Goal: Communication & Community: Ask a question

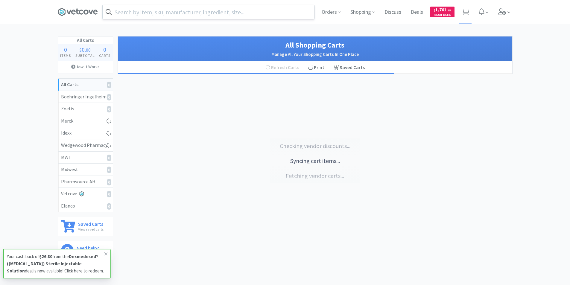
click at [145, 11] on input "text" at bounding box center [208, 12] width 211 height 14
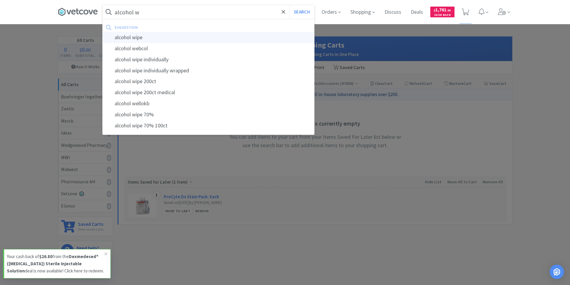
click at [130, 35] on div "alcohol wipe" at bounding box center [208, 37] width 211 height 11
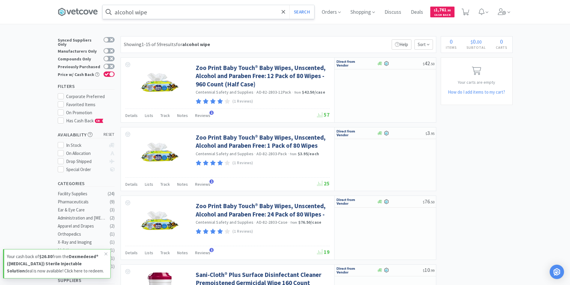
click at [150, 15] on input "alcohol wipe" at bounding box center [208, 12] width 211 height 14
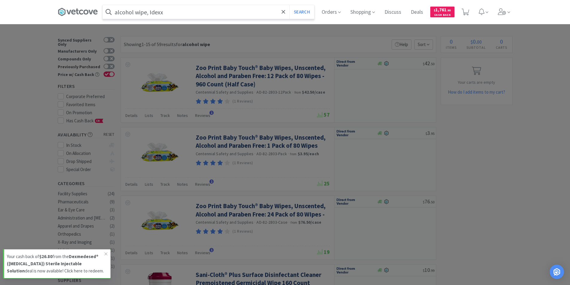
type input "alcohol wipe, Idexx"
click at [289, 5] on button "Search" at bounding box center [301, 12] width 25 height 14
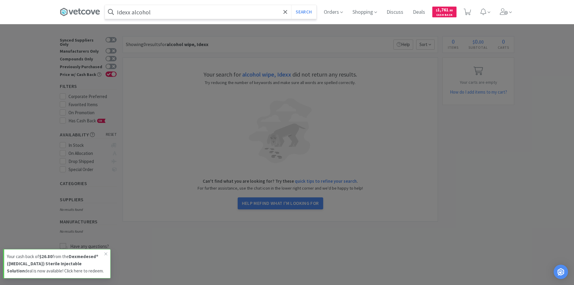
type input "Idexx alcohol"
click at [291, 5] on button "Search" at bounding box center [303, 12] width 25 height 14
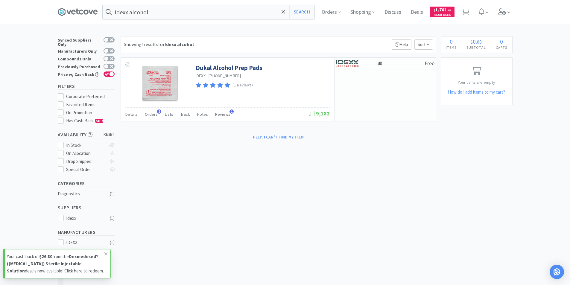
click at [29, 272] on p "Your cash back of $26.80 from the Dexmedesed® ([MEDICAL_DATA]) Sterile Injectab…" at bounding box center [56, 264] width 98 height 22
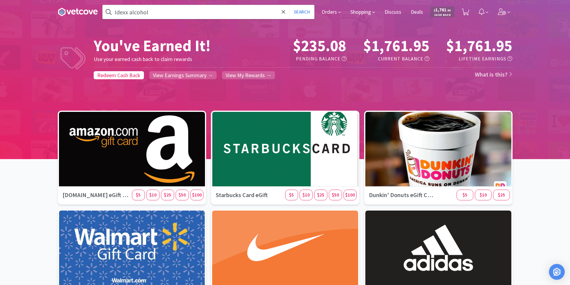
click at [558, 272] on img "Open Intercom Messenger" at bounding box center [557, 272] width 8 height 8
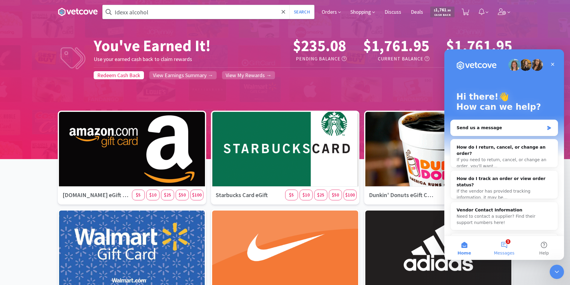
click at [504, 242] on button "1 Messages" at bounding box center [504, 248] width 40 height 24
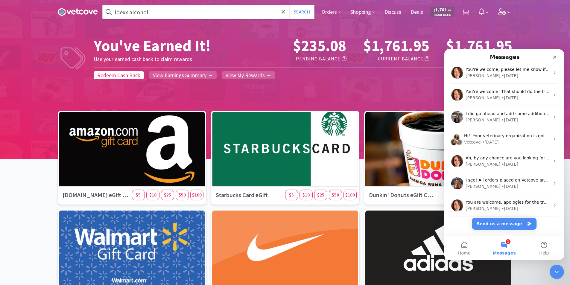
scroll to position [75, 0]
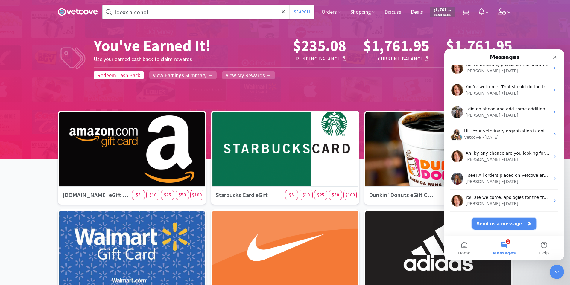
click at [521, 221] on button "Send us a message" at bounding box center [504, 224] width 65 height 12
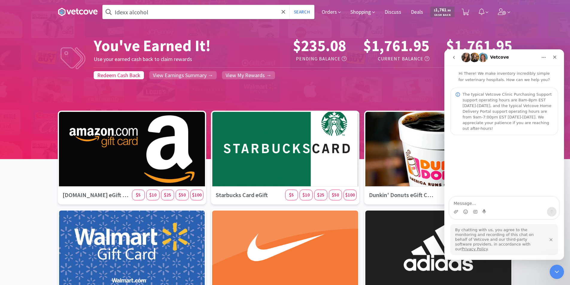
scroll to position [0, 0]
type textarea "D"
type textarea "Does our Cash Back ever expire?"
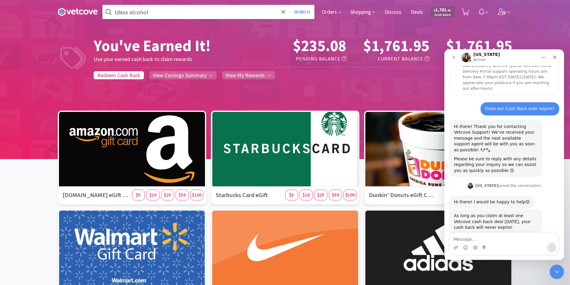
scroll to position [42, 0]
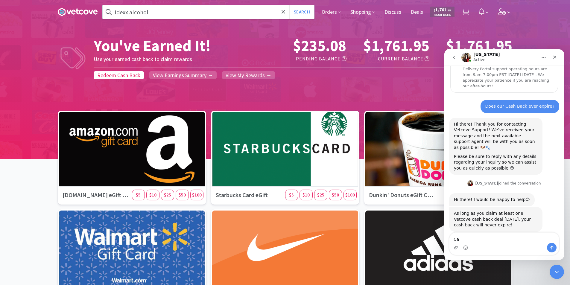
type textarea "C"
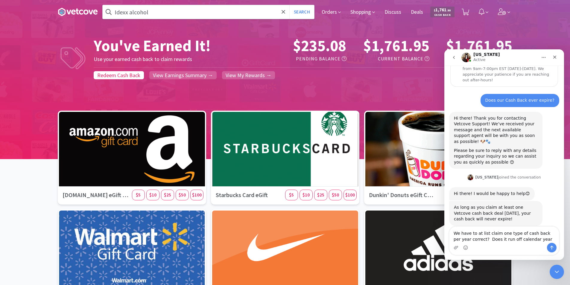
type textarea "We have to at list claim one type of cash back per year correct? Does it run of…"
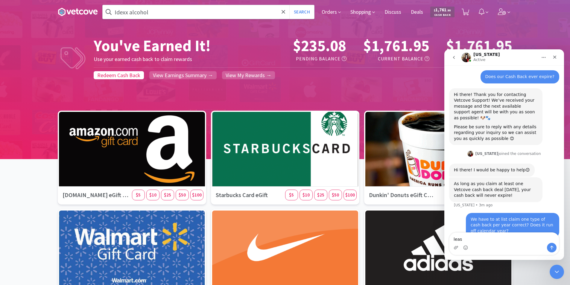
type textarea "least"
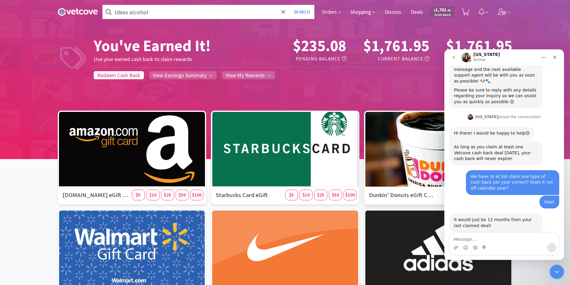
scroll to position [109, 0]
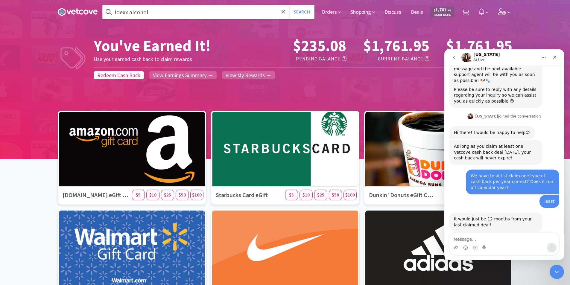
click at [484, 244] on div "Intercom messenger" at bounding box center [484, 248] width 5 height 10
click at [481, 234] on textarea "Message…" at bounding box center [503, 238] width 109 height 10
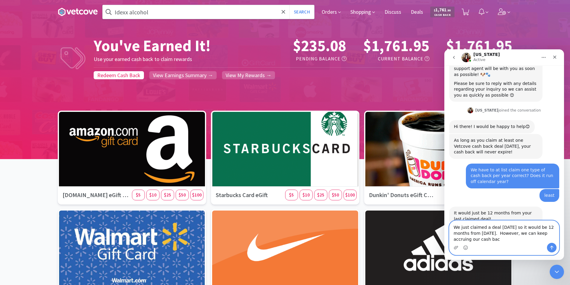
scroll to position [121, 0]
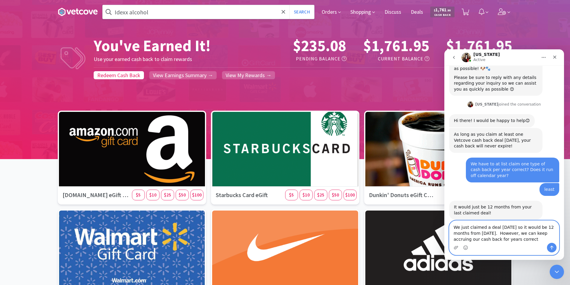
type textarea "We just claimed a deal [DATE] so it would be 12 months from [DATE]. However, we…"
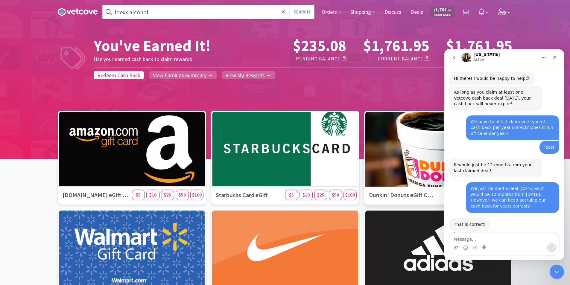
scroll to position [163, 0]
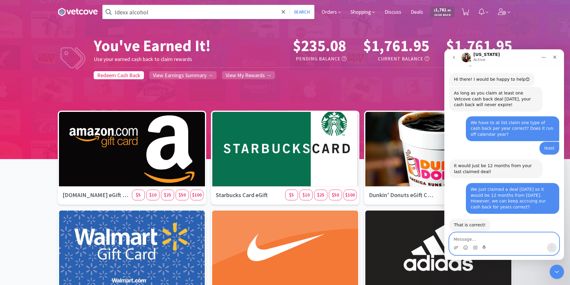
click at [480, 239] on textarea "Message…" at bounding box center [503, 238] width 109 height 10
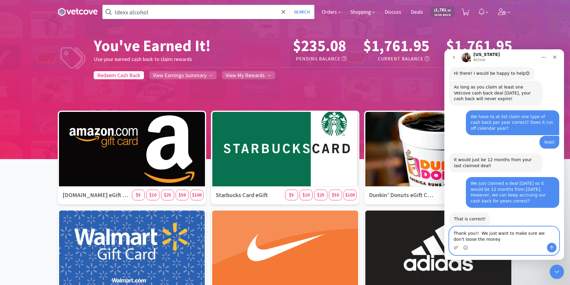
type textarea "Thank you!! We just want to make sure we don't loose the money!"
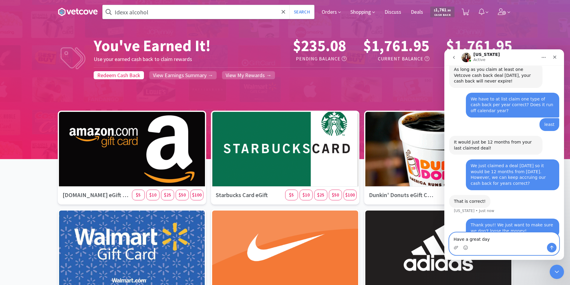
type textarea "Have a great day!"
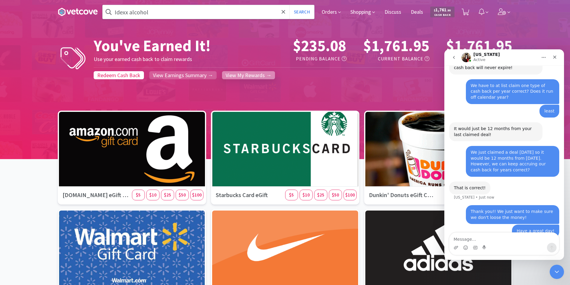
click at [254, 75] on span "View My Rewards →" at bounding box center [249, 75] width 46 height 7
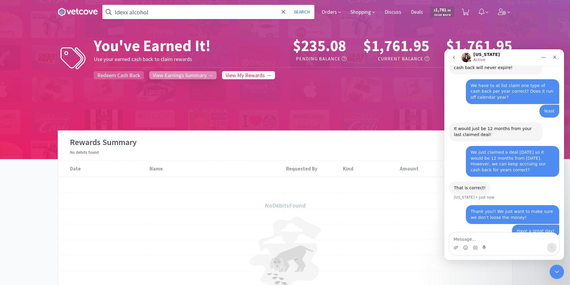
click at [194, 75] on span "View Earnings Summary →" at bounding box center [183, 75] width 60 height 7
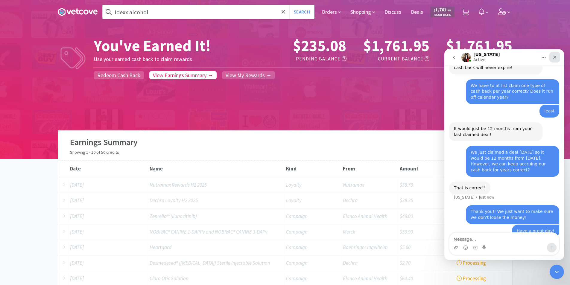
click at [552, 57] on icon "Close" at bounding box center [554, 57] width 5 height 5
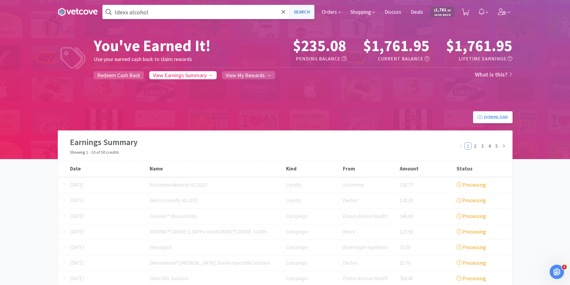
click at [306, 14] on button "Search" at bounding box center [301, 12] width 25 height 14
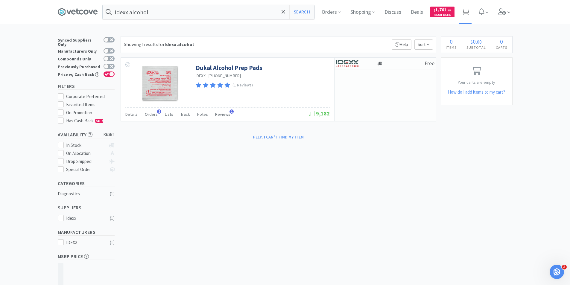
click at [468, 13] on icon at bounding box center [465, 12] width 7 height 7
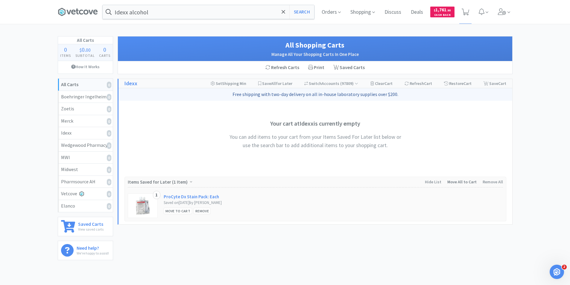
click at [454, 182] on span "Move All to Cart" at bounding box center [461, 181] width 29 height 5
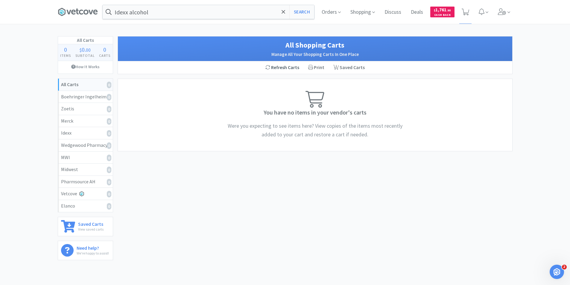
click at [284, 66] on div "Refresh Carts" at bounding box center [282, 67] width 43 height 13
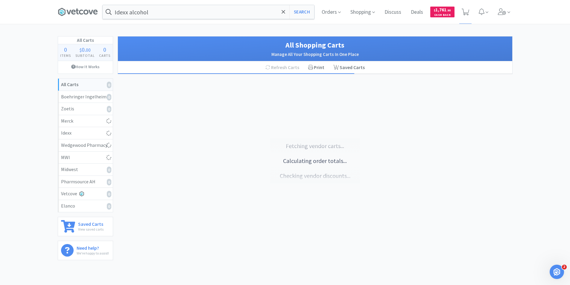
select select "1"
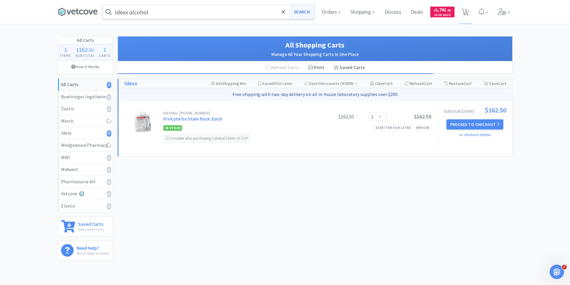
click at [299, 13] on button "Search" at bounding box center [301, 12] width 25 height 14
select select "1"
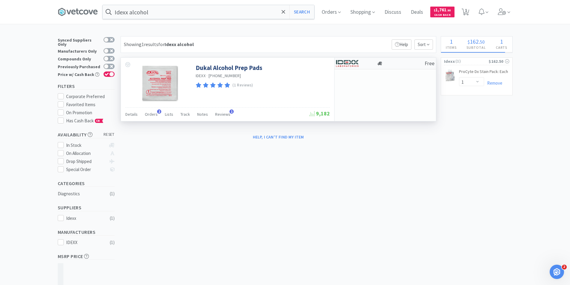
click at [370, 62] on div at bounding box center [356, 63] width 41 height 10
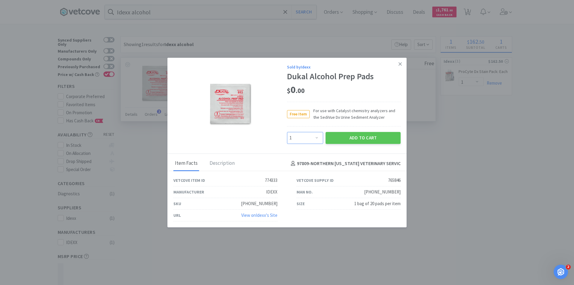
click at [316, 140] on select "Enter Quantity 1 2 3 4 5 6 7 8 9 10 11 12 13 14 15 16 17 18 19 20 Enter Quantity" at bounding box center [305, 138] width 36 height 12
select select "2"
click at [287, 132] on select "Enter Quantity 1 2 3 4 5 6 7 8 9 10 11 12 13 14 15 16 17 18 19 20 Enter Quantity" at bounding box center [305, 138] width 36 height 12
click at [348, 137] on button "Add to Cart" at bounding box center [363, 138] width 75 height 12
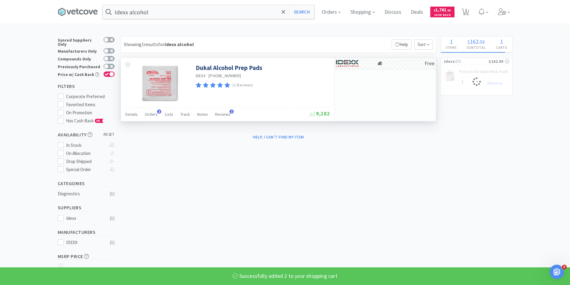
select select "2"
select select "1"
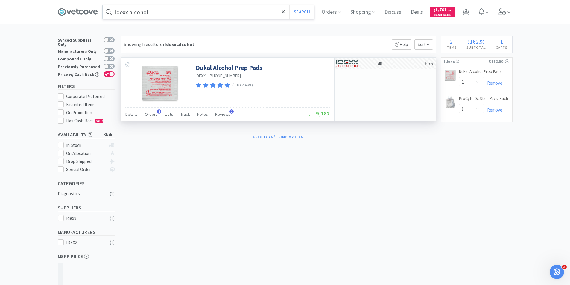
click at [174, 14] on input "Idexx alcohol" at bounding box center [208, 12] width 211 height 14
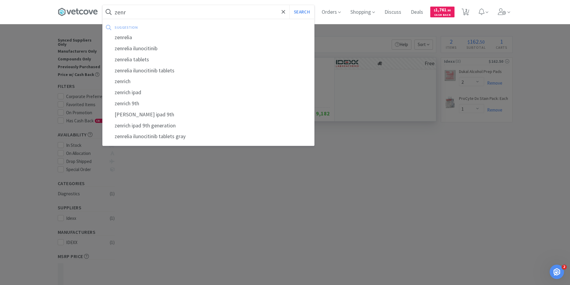
click at [135, 38] on div "zenrelia" at bounding box center [208, 37] width 211 height 11
type input "zenrelia"
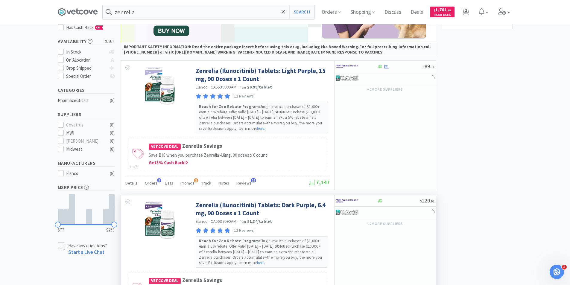
scroll to position [120, 0]
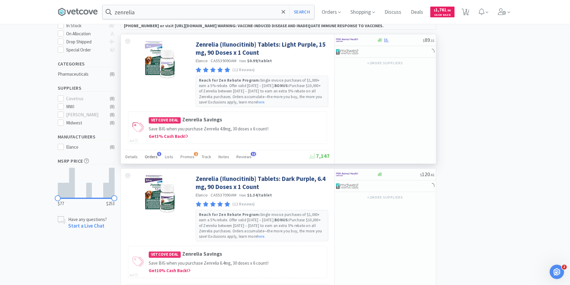
click at [157, 155] on span "5" at bounding box center [159, 154] width 4 height 4
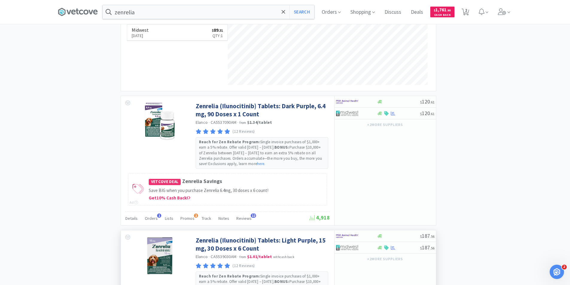
scroll to position [359, 0]
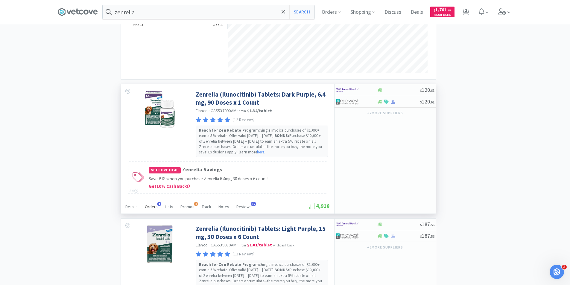
click at [153, 207] on span "Orders" at bounding box center [151, 206] width 13 height 5
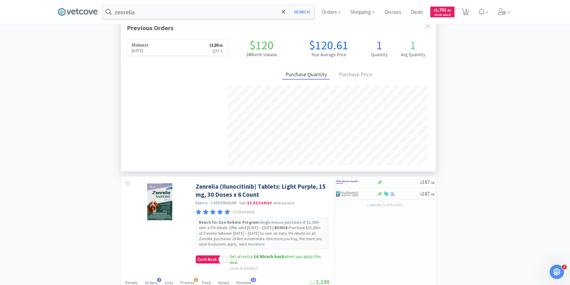
scroll to position [628, 0]
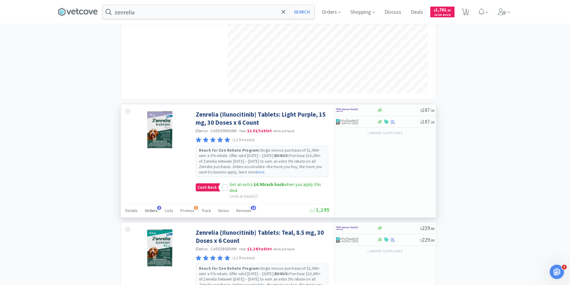
click at [152, 208] on span "Orders" at bounding box center [151, 210] width 13 height 5
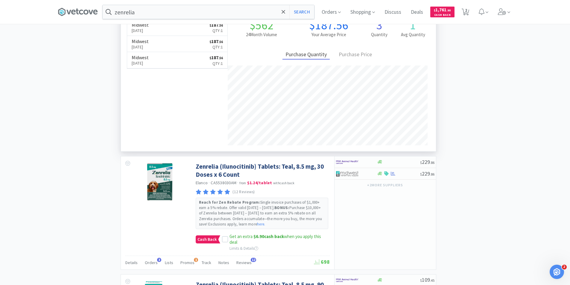
scroll to position [897, 0]
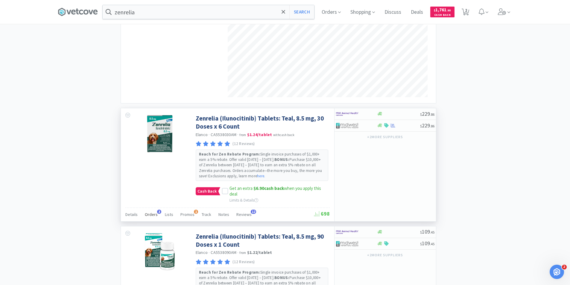
click at [149, 212] on span "Orders" at bounding box center [151, 214] width 13 height 5
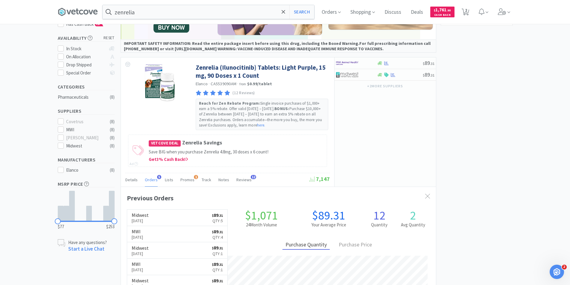
scroll to position [0, 0]
